Goal: Information Seeking & Learning: Learn about a topic

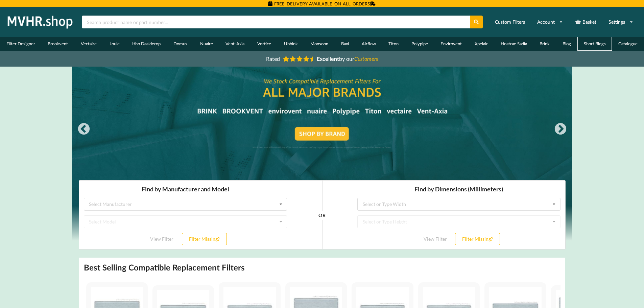
click at [590, 43] on link "Short Blogs" at bounding box center [595, 44] width 35 height 14
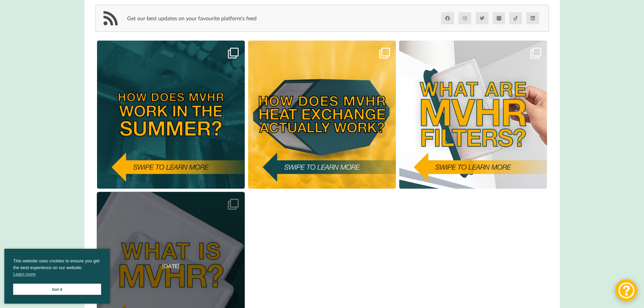
scroll to position [203, 0]
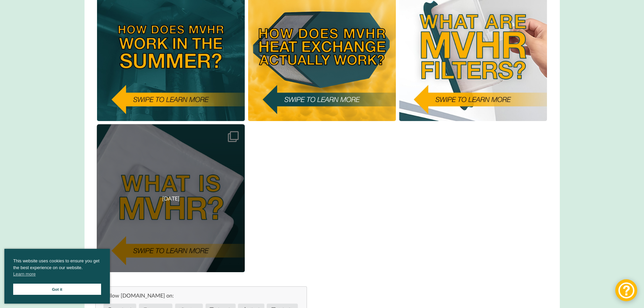
click at [197, 185] on div "05/06/2024" at bounding box center [171, 198] width 148 height 148
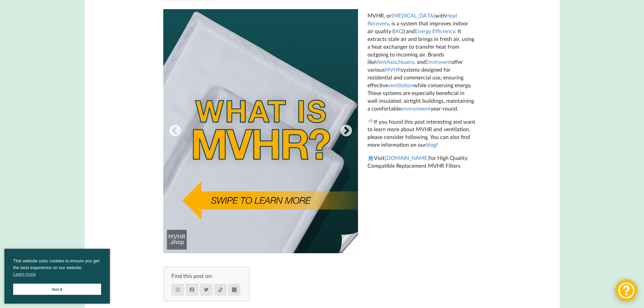
scroll to position [169, 0]
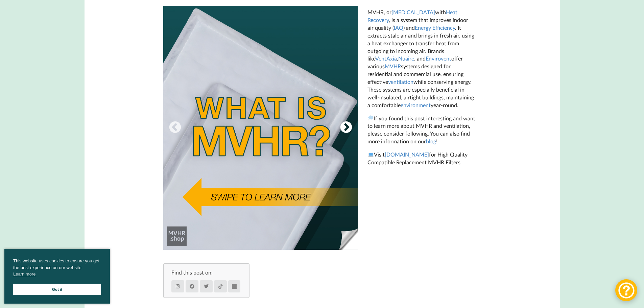
click at [349, 127] on button "Next" at bounding box center [346, 128] width 14 height 14
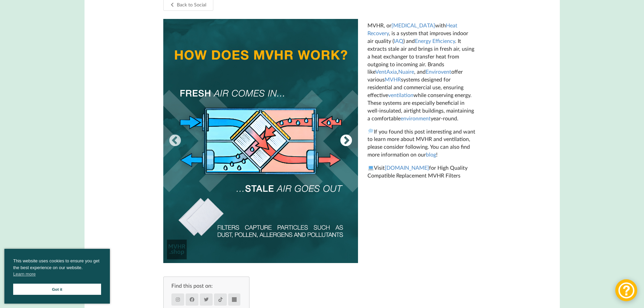
scroll to position [135, 0]
